Goal: Task Accomplishment & Management: Manage account settings

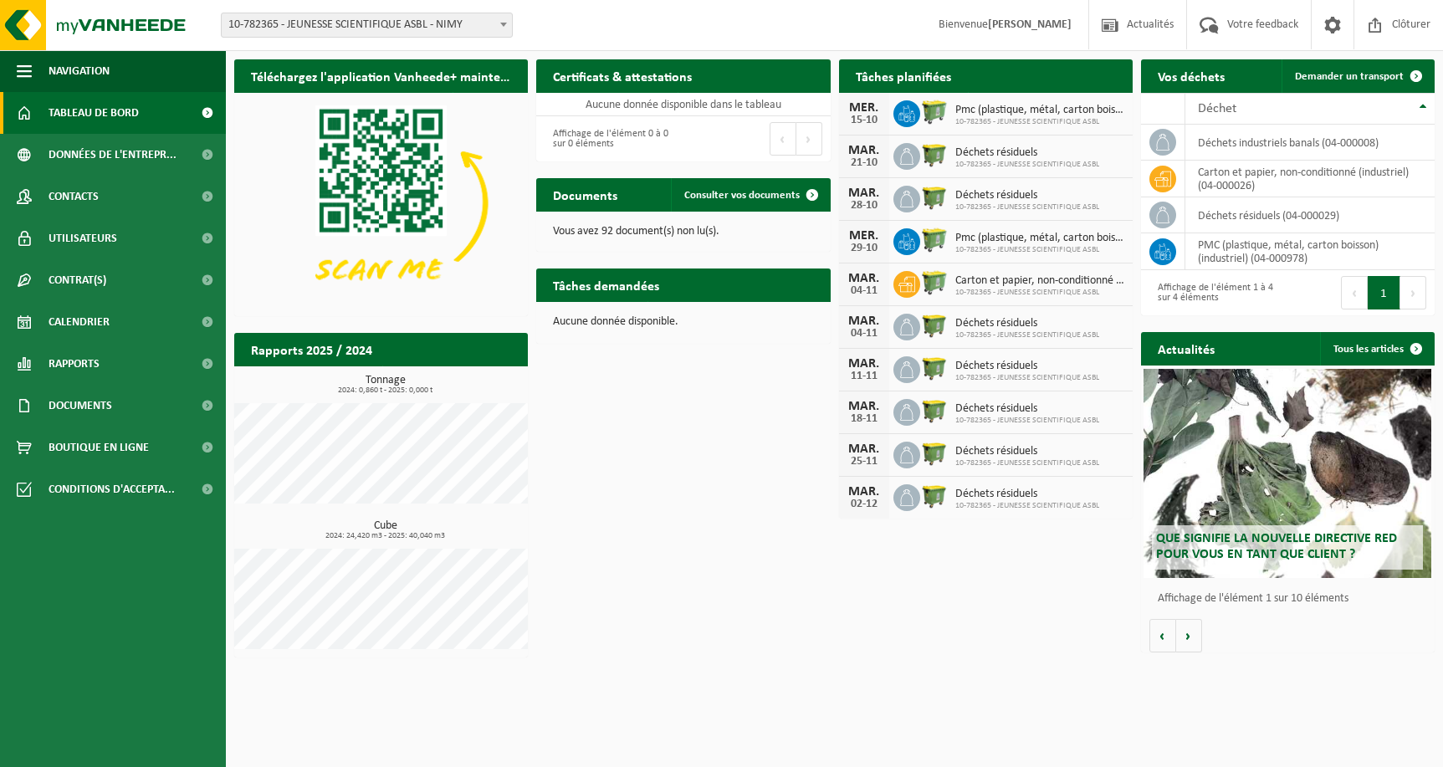
click at [1003, 157] on span "Déchets résiduels" at bounding box center [1027, 152] width 144 height 13
click at [74, 320] on span "Calendrier" at bounding box center [79, 322] width 61 height 42
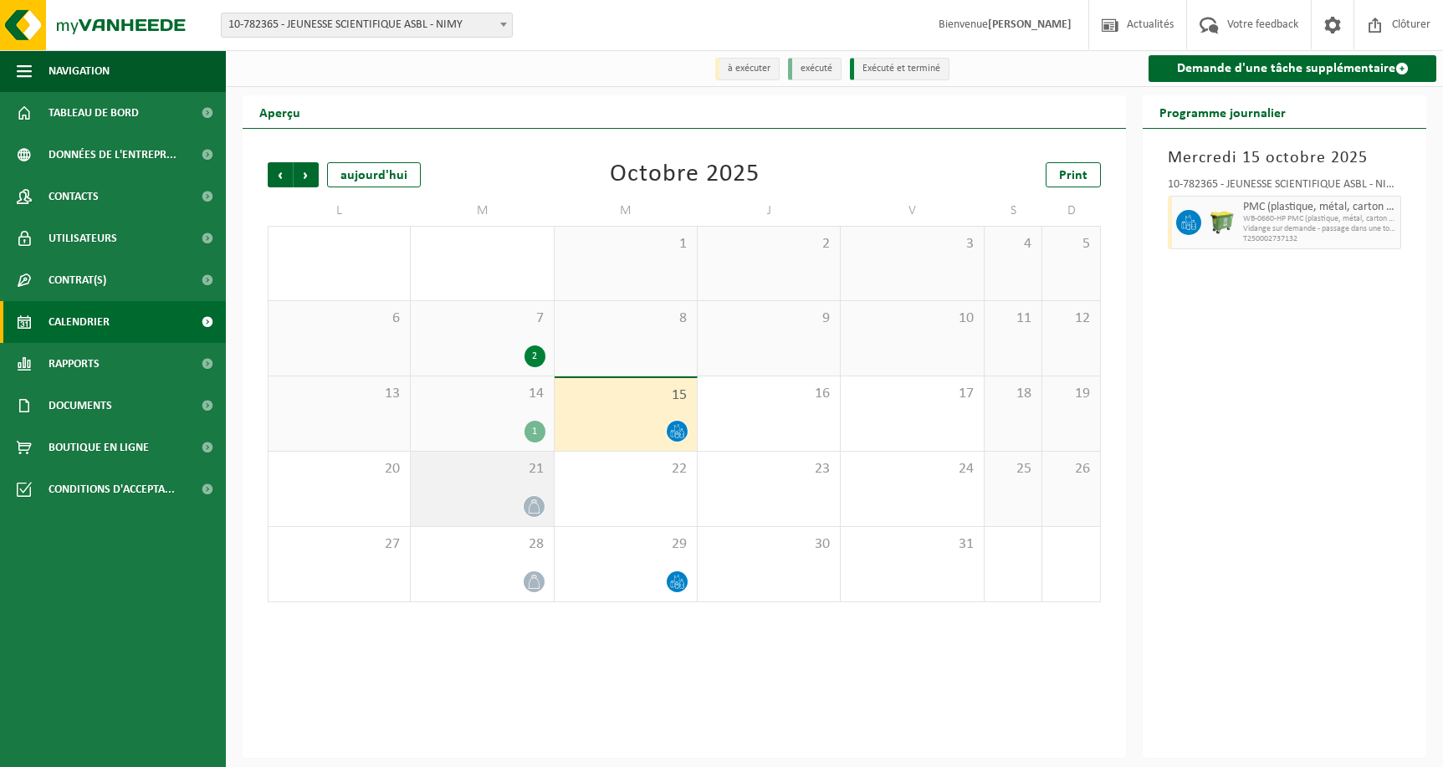
click at [507, 504] on div at bounding box center [481, 506] width 125 height 23
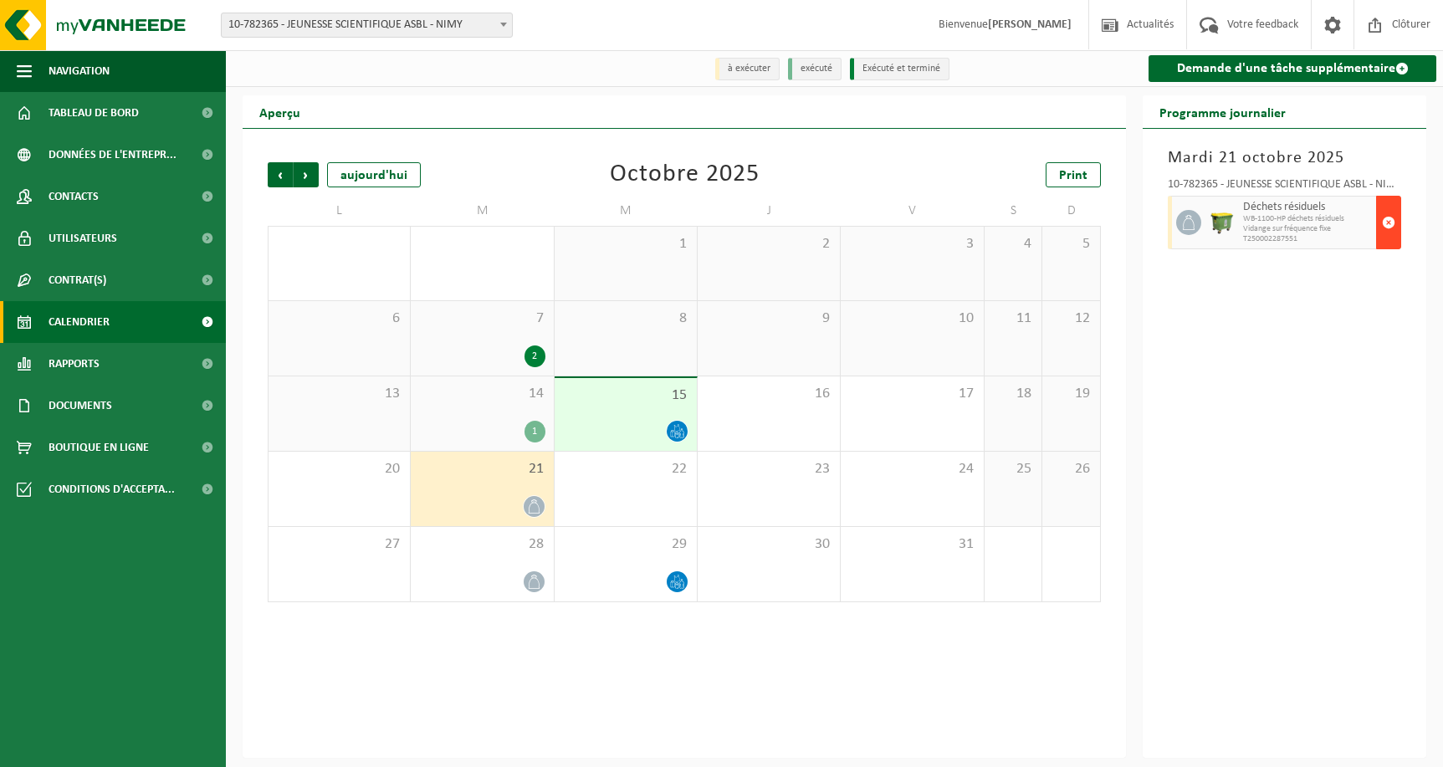
click at [1387, 223] on span "button" at bounding box center [1388, 222] width 13 height 33
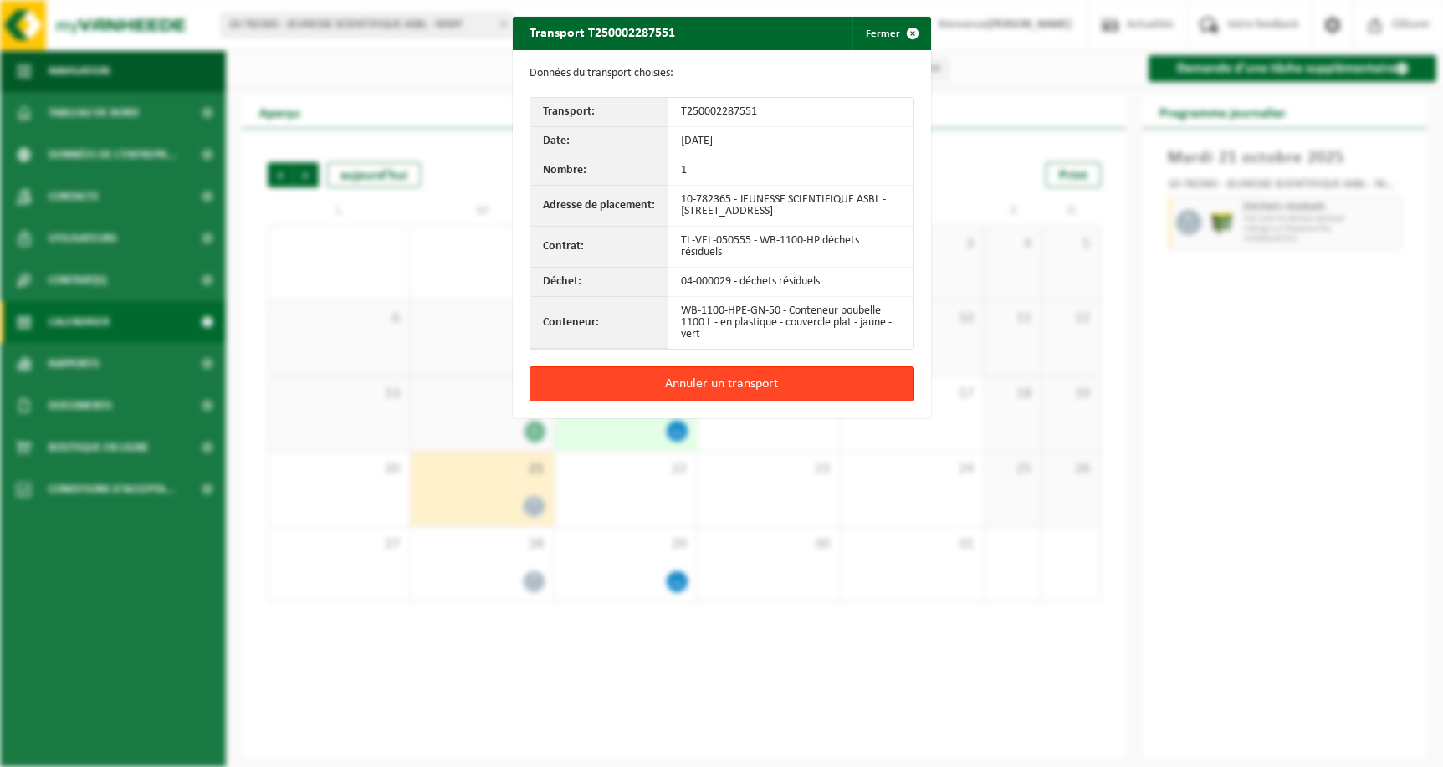
click at [779, 390] on button "Annuler un transport" at bounding box center [722, 383] width 385 height 35
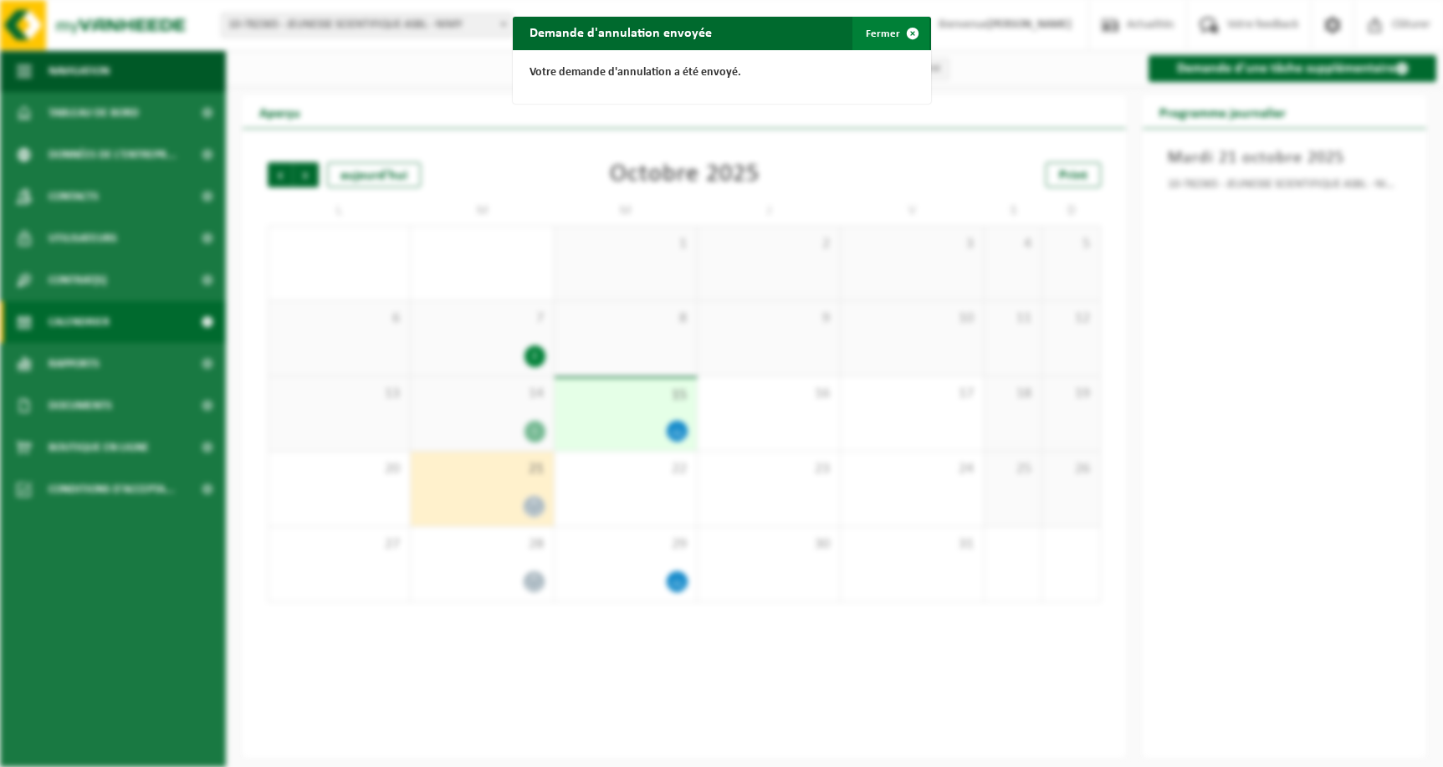
click at [884, 32] on button "Fermer" at bounding box center [890, 33] width 77 height 33
